Goal: Navigation & Orientation: Understand site structure

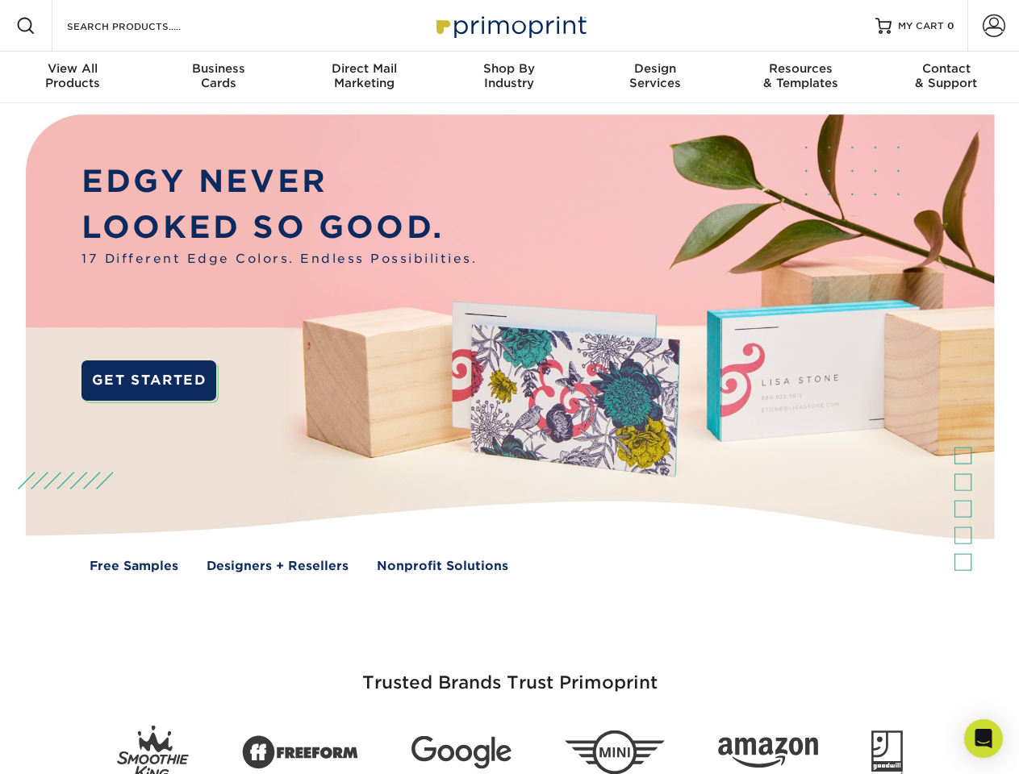
click at [509, 387] on img at bounding box center [509, 355] width 1008 height 504
click at [26, 26] on span at bounding box center [25, 25] width 19 height 19
click at [993, 26] on span at bounding box center [993, 26] width 23 height 23
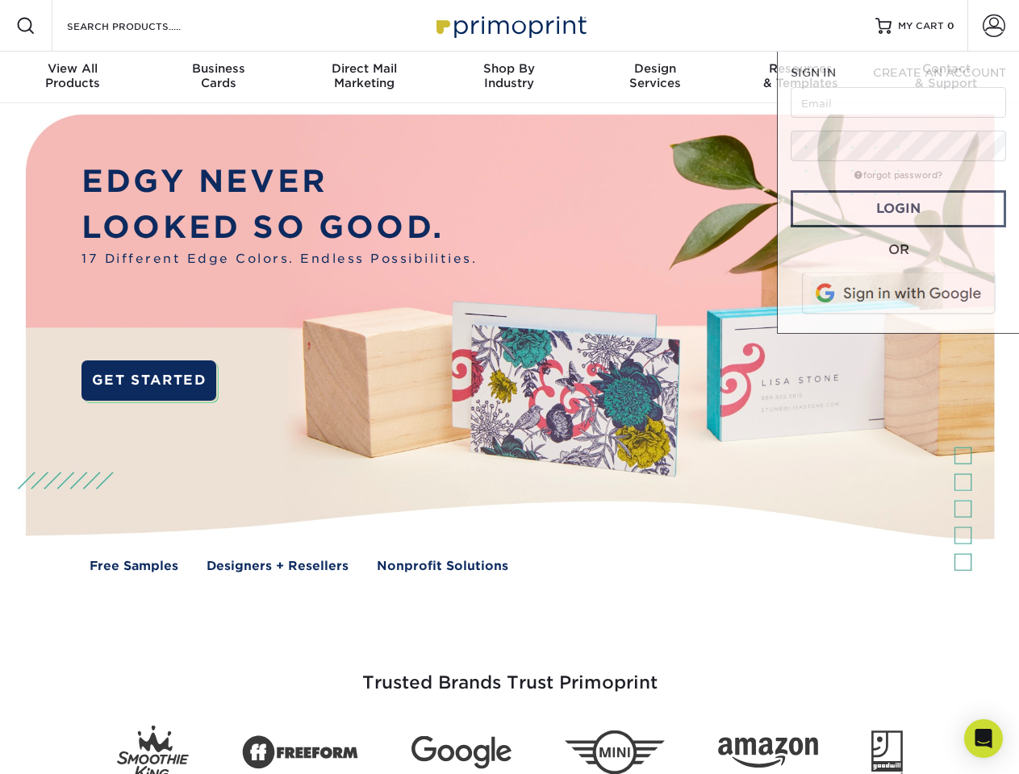
click at [73, 77] on div "View All Products" at bounding box center [72, 75] width 145 height 29
click at [218, 77] on div "Business Cards" at bounding box center [217, 75] width 145 height 29
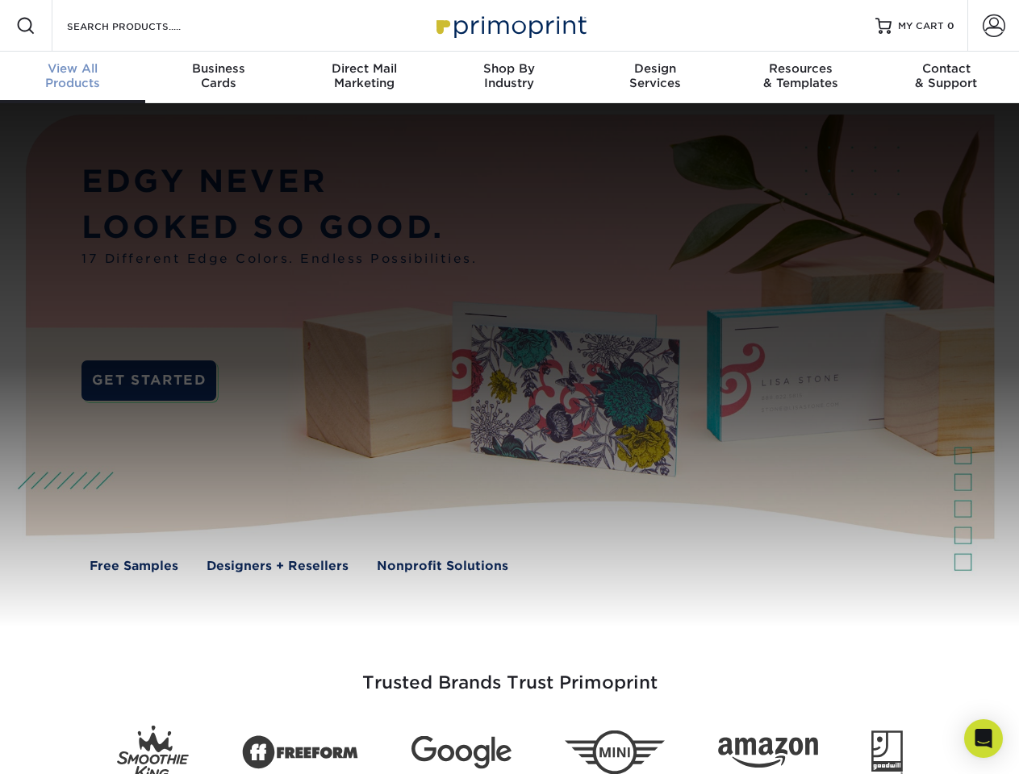
click at [364, 77] on div "Direct Mail Marketing" at bounding box center [363, 75] width 145 height 29
click at [509, 77] on div "Shop By Industry" at bounding box center [508, 75] width 145 height 29
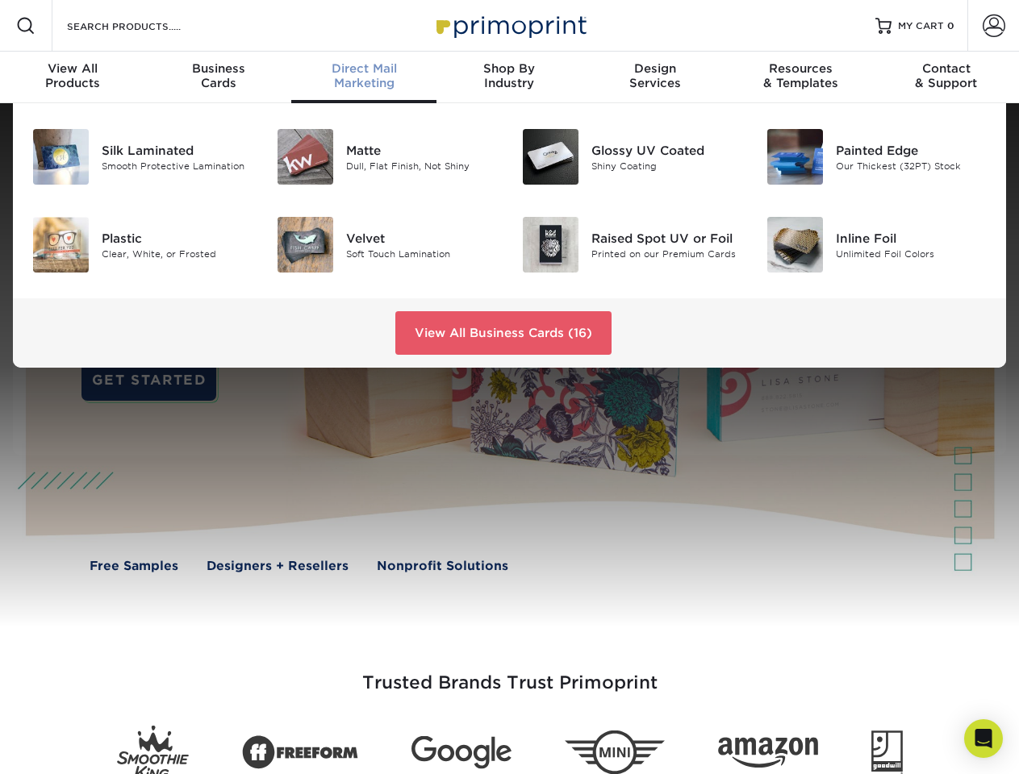
click at [655, 77] on div "Design Services" at bounding box center [654, 75] width 145 height 29
click at [800, 77] on div "Resources & Templates" at bounding box center [800, 75] width 145 height 29
click at [946, 77] on div "Contact & Support" at bounding box center [946, 75] width 145 height 29
